Goal: Task Accomplishment & Management: Use online tool/utility

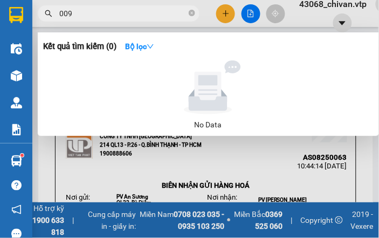
type input "009"
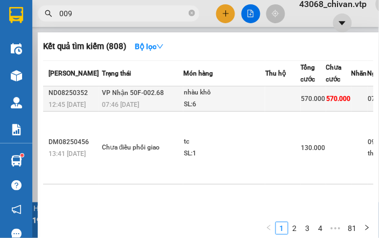
click at [312, 109] on td "570.000" at bounding box center [313, 98] width 25 height 25
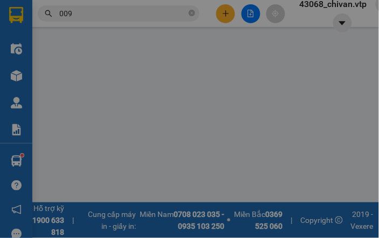
type input "28.500"
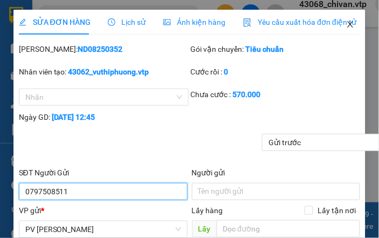
type input "0797508511"
type input "0903625009"
type input "hương"
type input "570.000"
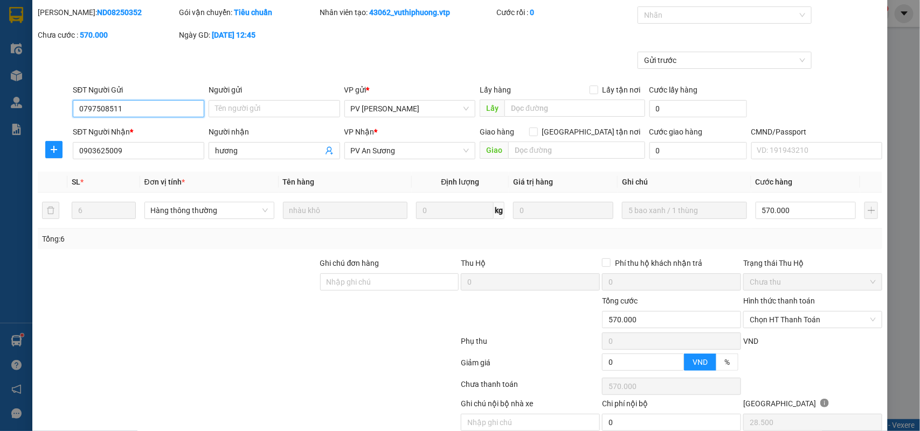
scroll to position [80, 0]
